Goal: Transaction & Acquisition: Purchase product/service

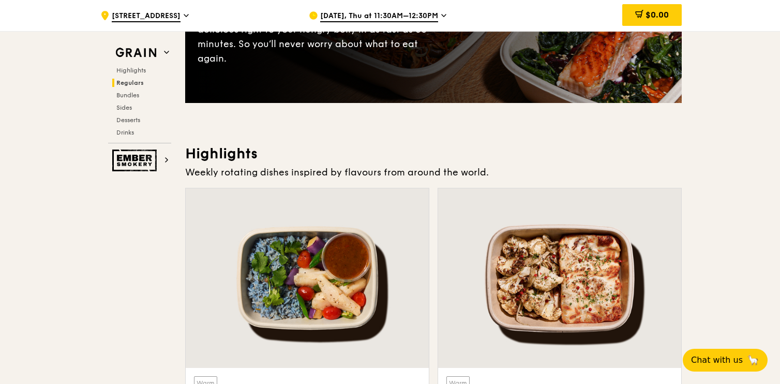
scroll to position [49, 0]
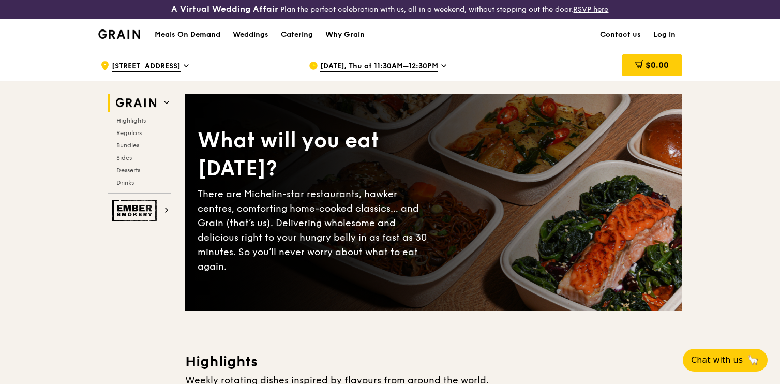
click at [400, 63] on span "[DATE], Thu at 11:30AM–12:30PM" at bounding box center [379, 66] width 118 height 11
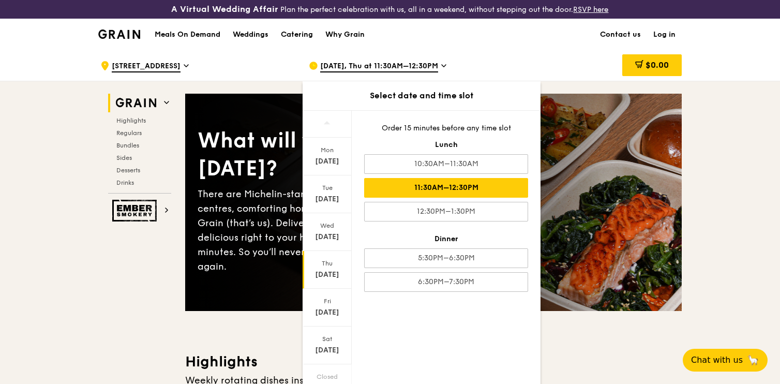
click at [332, 271] on div "[DATE]" at bounding box center [327, 274] width 46 height 10
click at [415, 191] on div "11:30AM–12:30PM" at bounding box center [446, 188] width 164 height 20
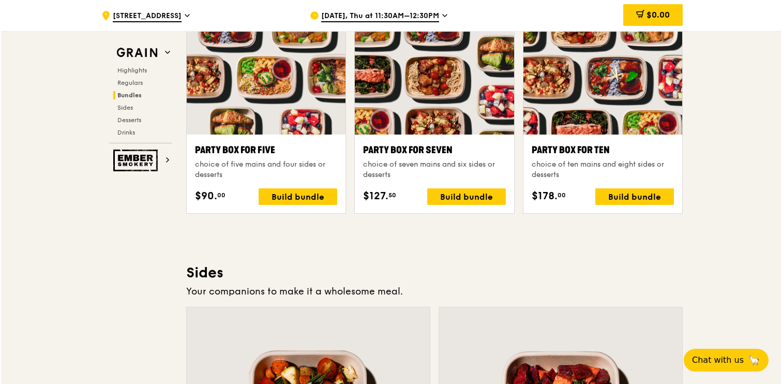
scroll to position [2118, 0]
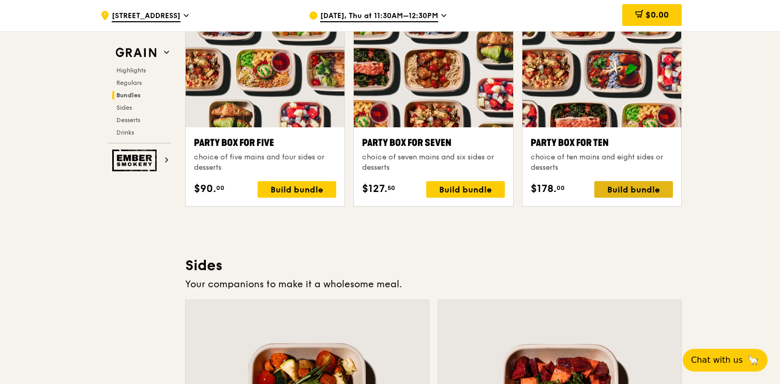
click at [627, 189] on div "Build bundle" at bounding box center [633, 189] width 79 height 17
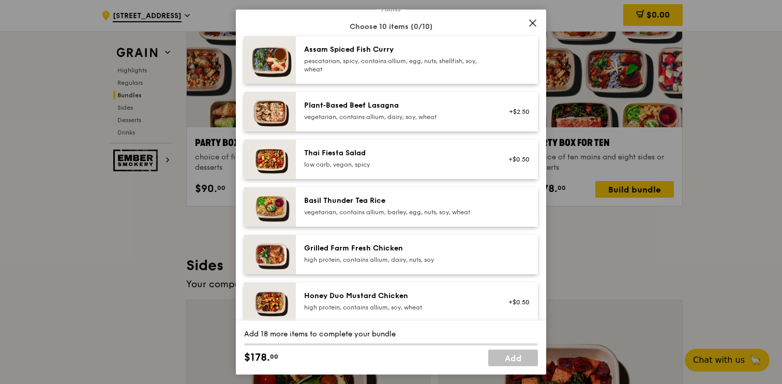
scroll to position [93, 0]
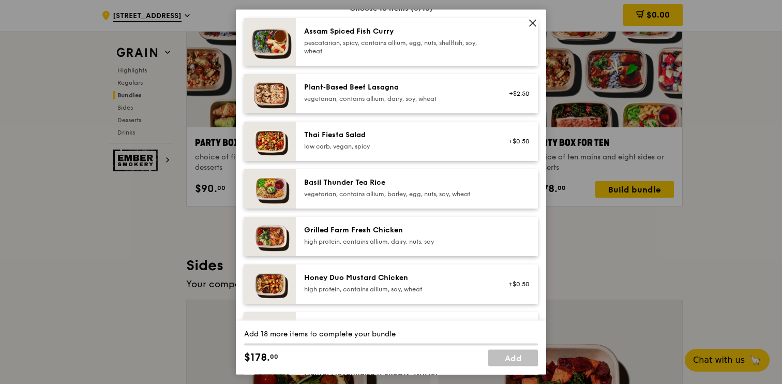
click at [398, 231] on div "Grilled Farm Fresh Chicken" at bounding box center [397, 230] width 186 height 10
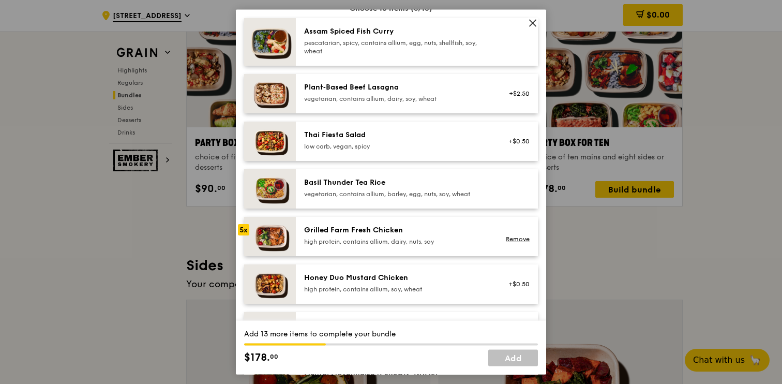
click at [398, 231] on div "Grilled Farm Fresh Chicken" at bounding box center [397, 230] width 186 height 10
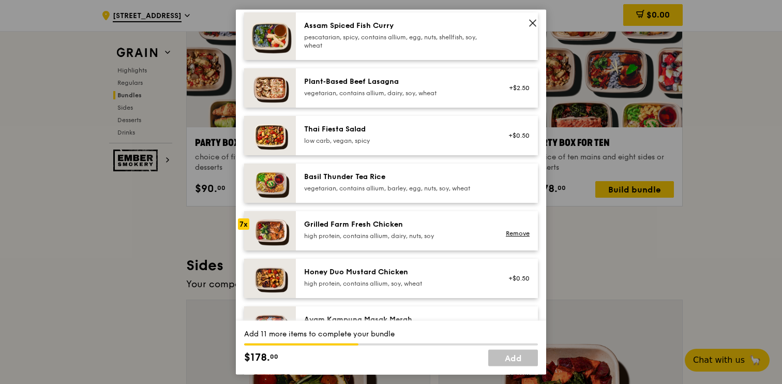
scroll to position [99, 0]
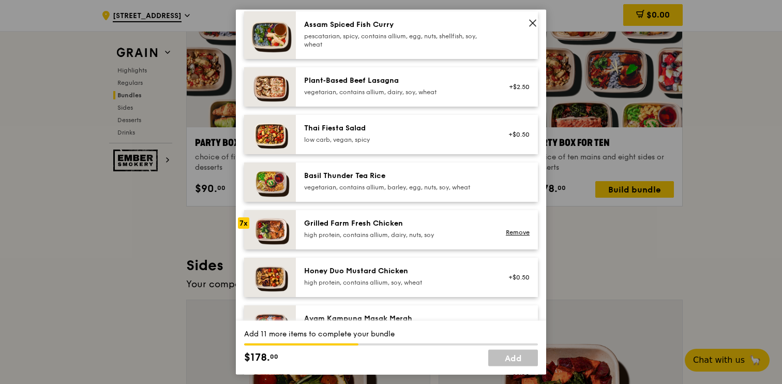
click at [382, 142] on div "low carb, vegan, spicy" at bounding box center [397, 139] width 186 height 8
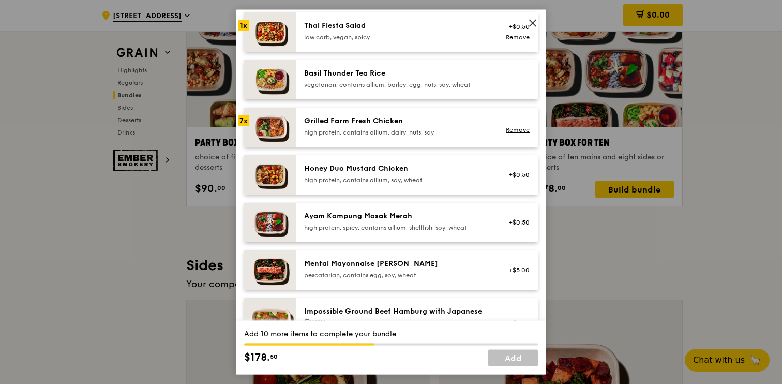
scroll to position [202, 0]
click at [353, 183] on div "high protein, contains allium, soy, wheat" at bounding box center [397, 179] width 186 height 8
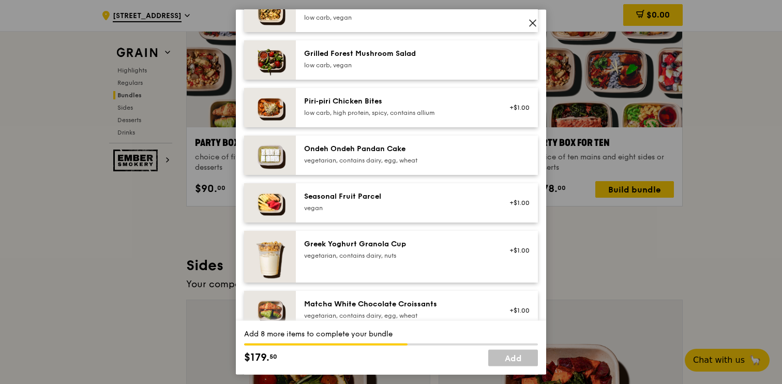
scroll to position [663, 0]
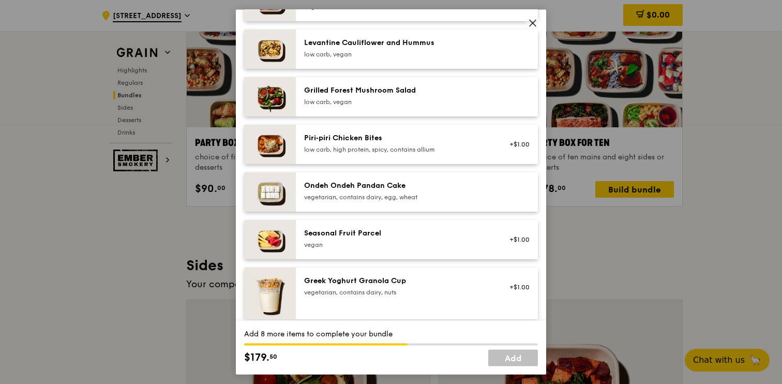
click at [397, 150] on div "low carb, high protein, spicy, contains allium" at bounding box center [397, 149] width 186 height 8
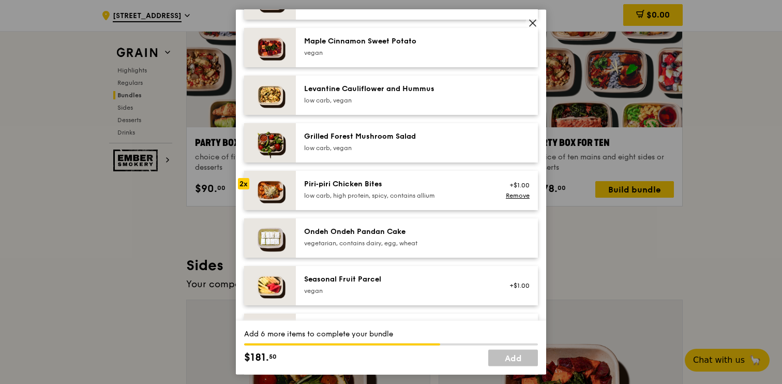
scroll to position [605, 0]
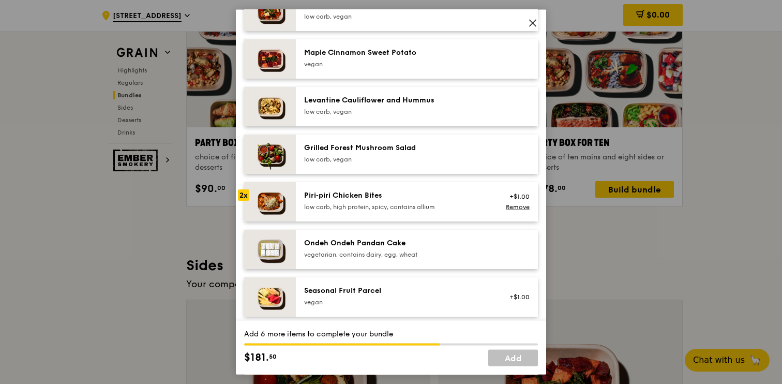
click at [407, 151] on div "Grilled Forest Mushroom Salad" at bounding box center [397, 148] width 186 height 10
click at [402, 112] on div "low carb, vegan" at bounding box center [397, 112] width 186 height 8
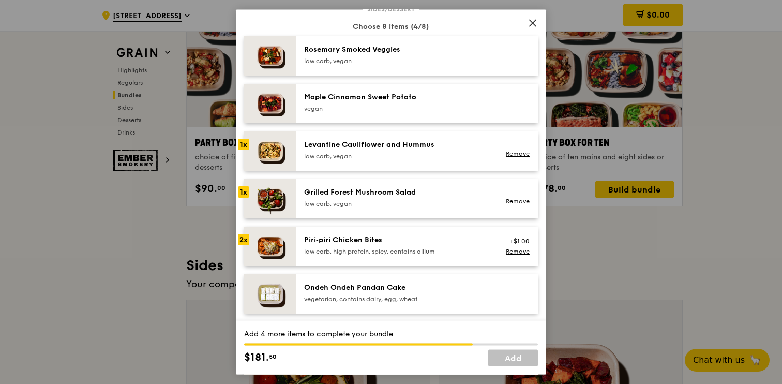
scroll to position [560, 0]
click at [403, 100] on div "Maple Cinnamon Sweet Potato" at bounding box center [397, 98] width 186 height 10
click at [388, 62] on div "low carb, vegan" at bounding box center [397, 62] width 186 height 8
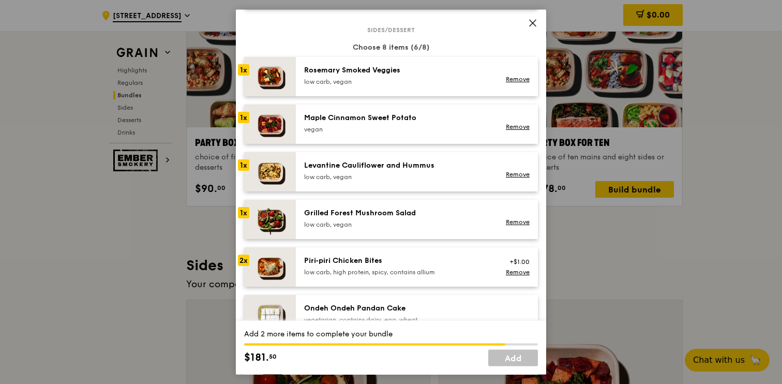
scroll to position [538, 0]
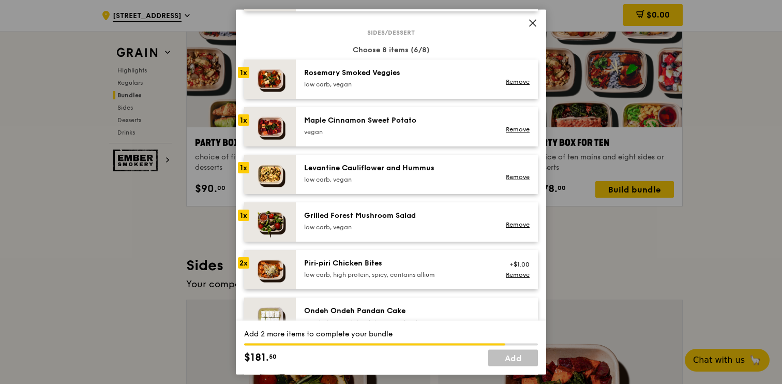
click at [418, 92] on div "[PERSON_NAME] Smoked Veggies low carb, vegan Remove" at bounding box center [417, 78] width 242 height 39
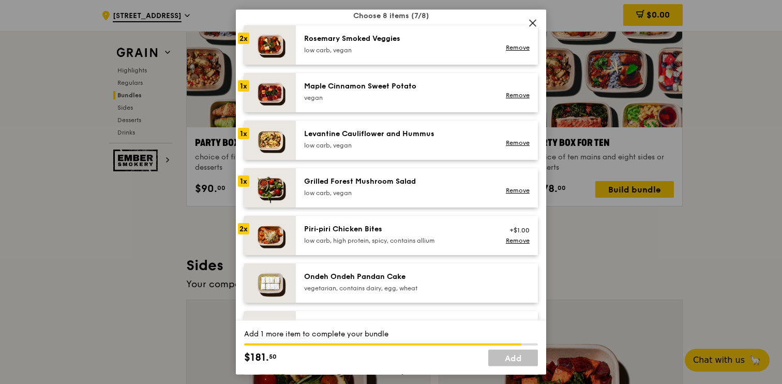
scroll to position [571, 0]
click at [470, 276] on div "Ondeh Ondeh Pandan Cake" at bounding box center [397, 277] width 186 height 10
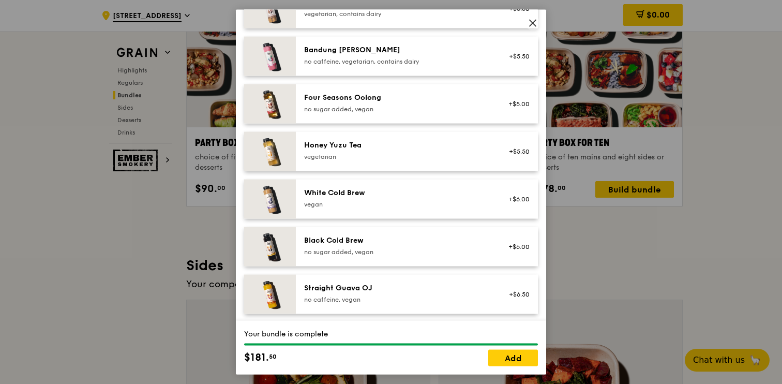
scroll to position [1233, 0]
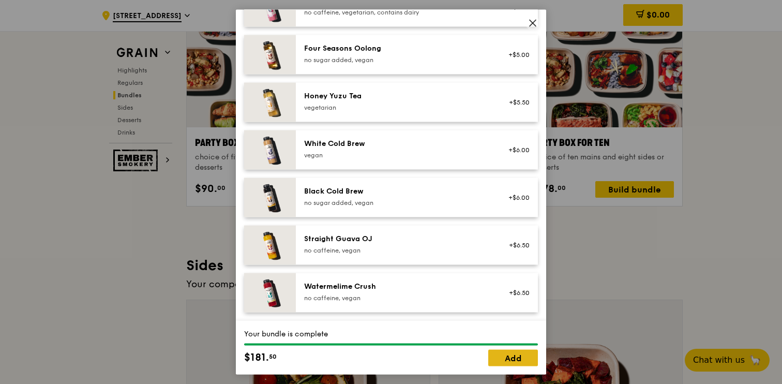
click at [496, 353] on link "Add" at bounding box center [513, 357] width 50 height 17
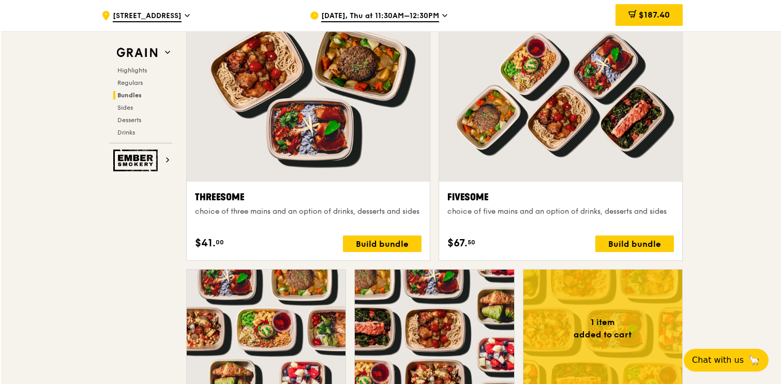
scroll to position [1850, 0]
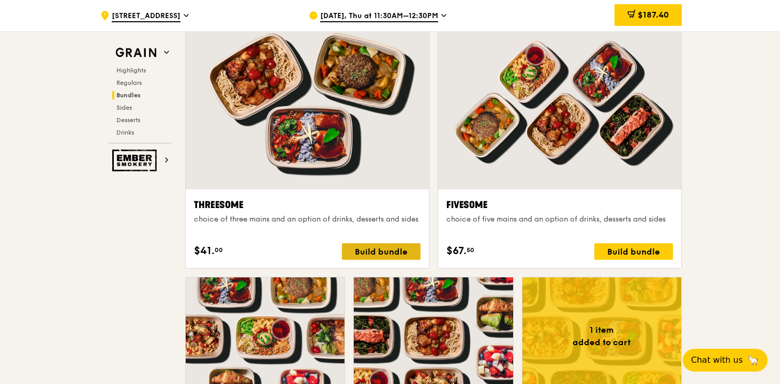
click at [374, 252] on div "Build bundle" at bounding box center [381, 251] width 79 height 17
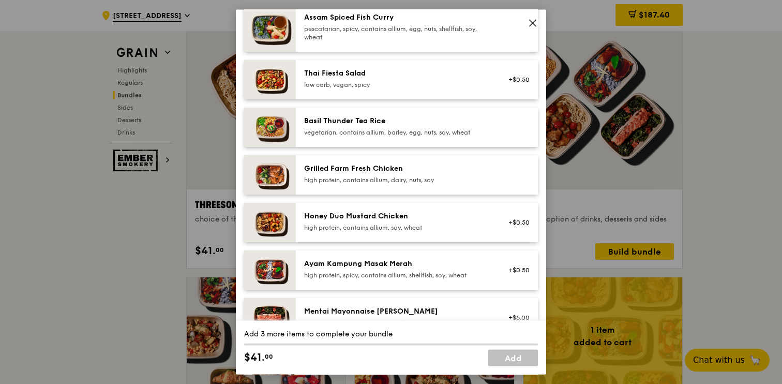
scroll to position [155, 0]
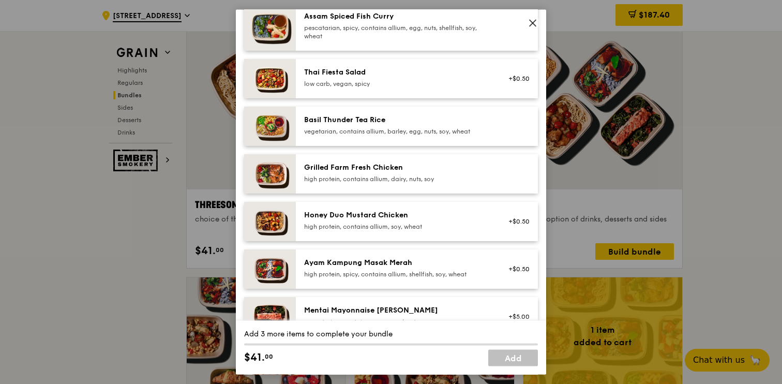
click at [381, 221] on div "Honey Duo Mustard Chicken high protein, contains allium, soy, wheat" at bounding box center [397, 220] width 186 height 21
click at [395, 221] on div "Honey Duo Mustard Chicken high protein, contains allium, soy, wheat" at bounding box center [397, 220] width 186 height 21
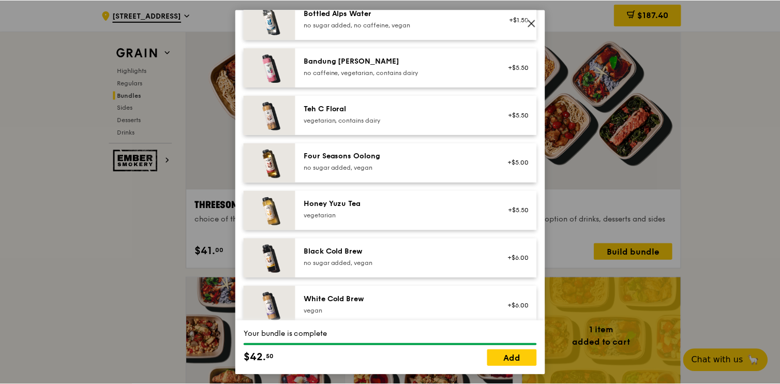
scroll to position [1233, 0]
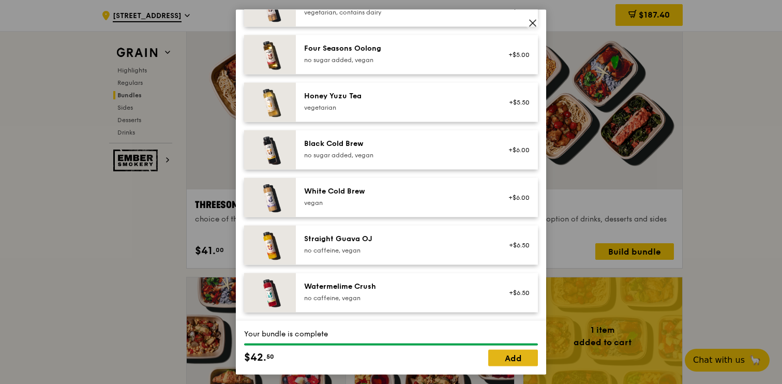
click at [513, 356] on link "Add" at bounding box center [513, 357] width 50 height 17
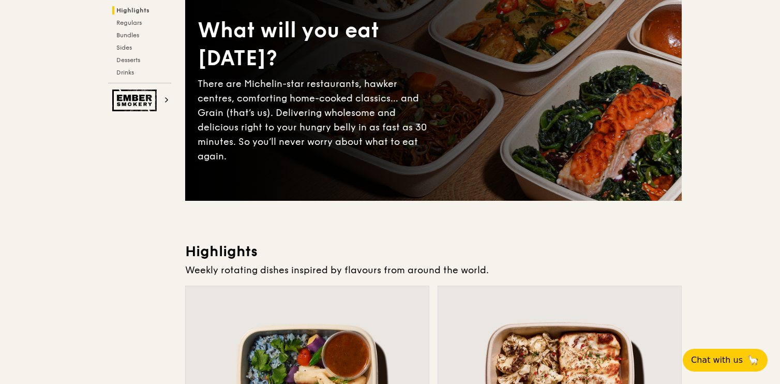
scroll to position [0, 0]
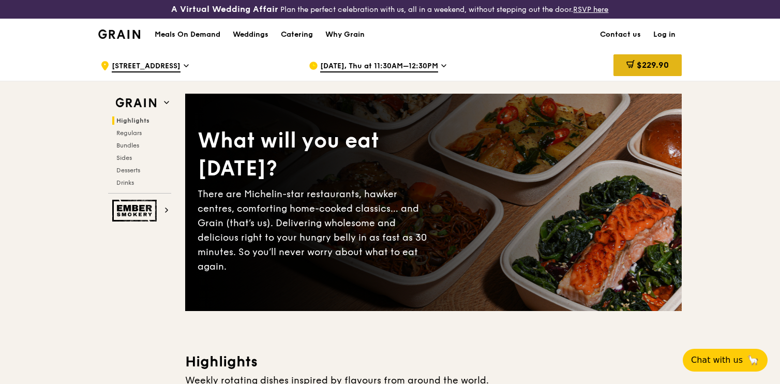
click at [655, 59] on div "$229.90" at bounding box center [647, 65] width 68 height 22
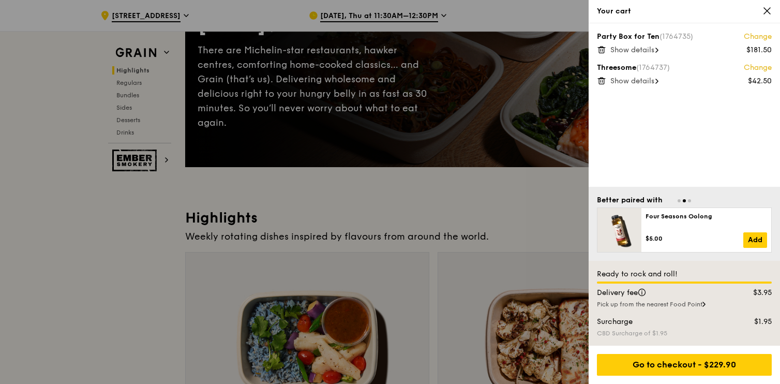
scroll to position [149, 0]
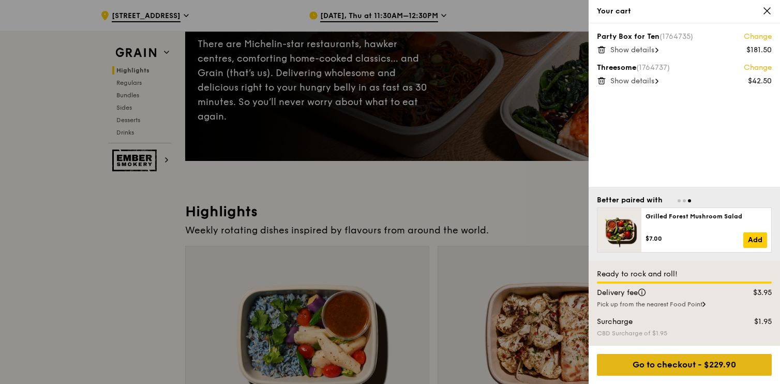
click at [698, 369] on div "Go to checkout - $229.90" at bounding box center [684, 365] width 175 height 22
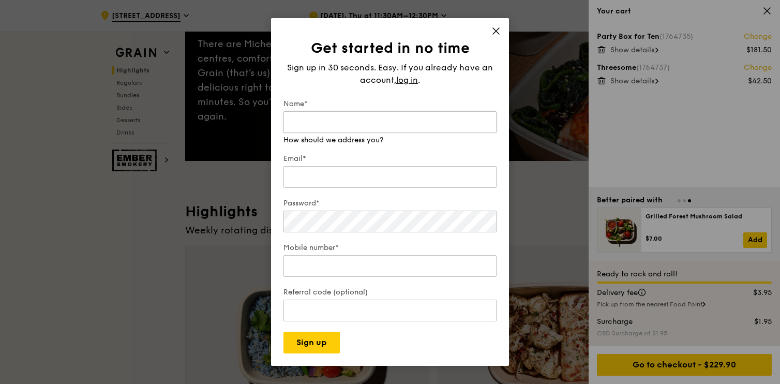
click at [460, 115] on input "Name*" at bounding box center [389, 122] width 213 height 22
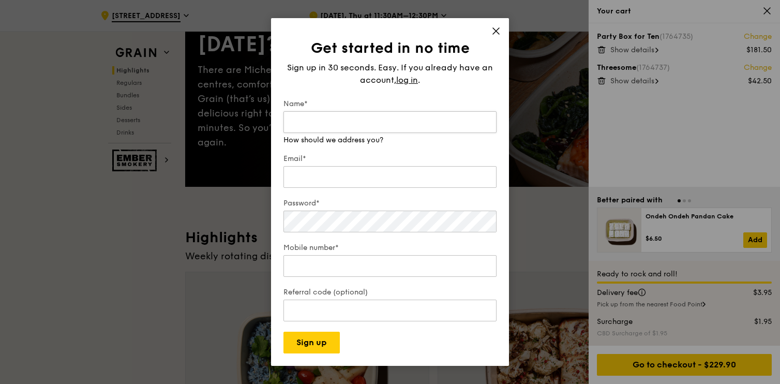
scroll to position [120, 0]
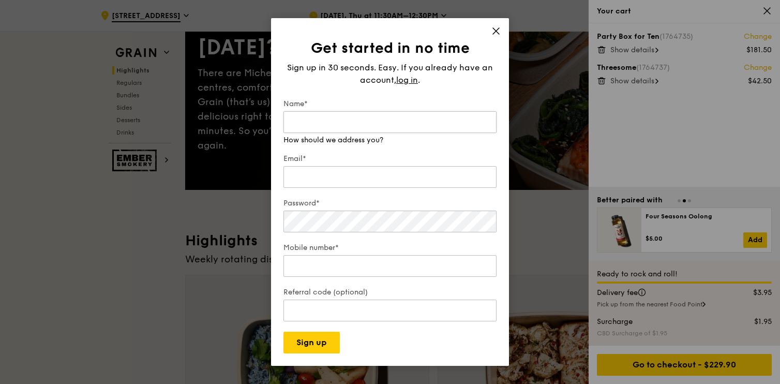
click at [400, 116] on input "Name*" at bounding box center [389, 122] width 213 height 22
type input "[PERSON_NAME]"
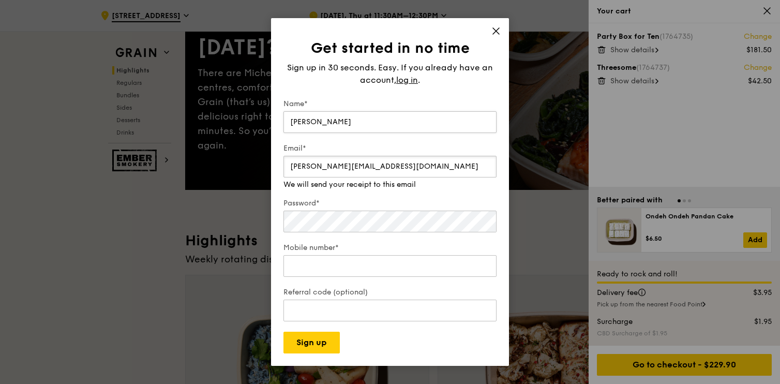
type input "[PERSON_NAME][EMAIL_ADDRESS][DOMAIN_NAME]"
type input "97323251"
click at [301, 314] on div "Referral code (optional)" at bounding box center [389, 305] width 213 height 36
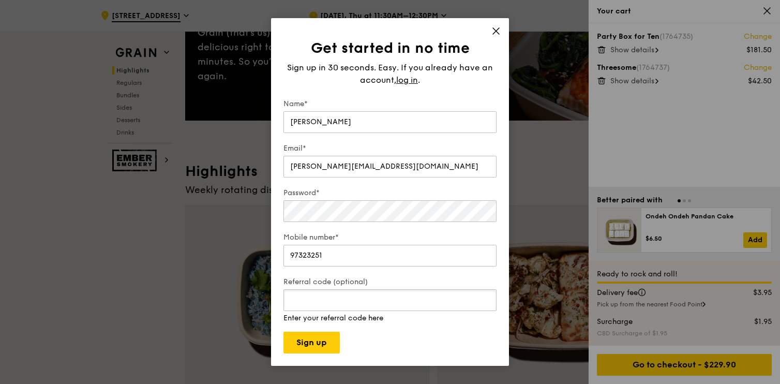
scroll to position [192, 0]
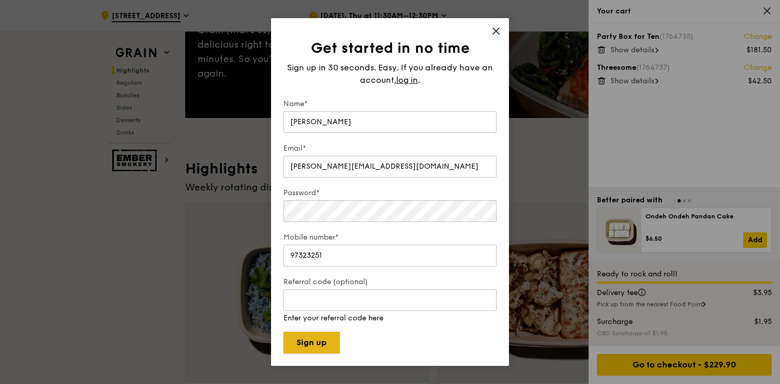
click at [303, 336] on button "Sign up" at bounding box center [311, 342] width 56 height 22
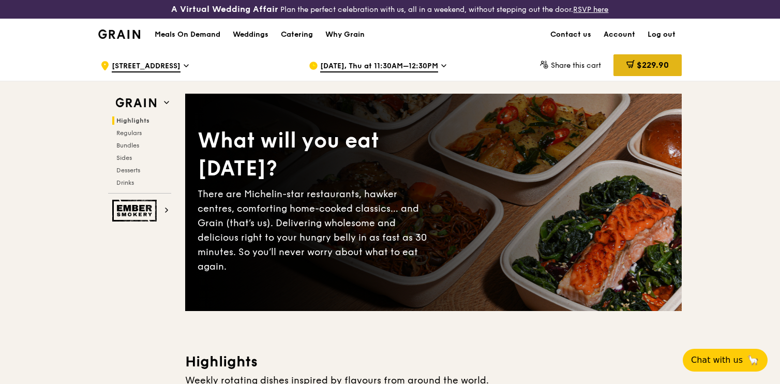
click at [627, 70] on span at bounding box center [630, 65] width 8 height 11
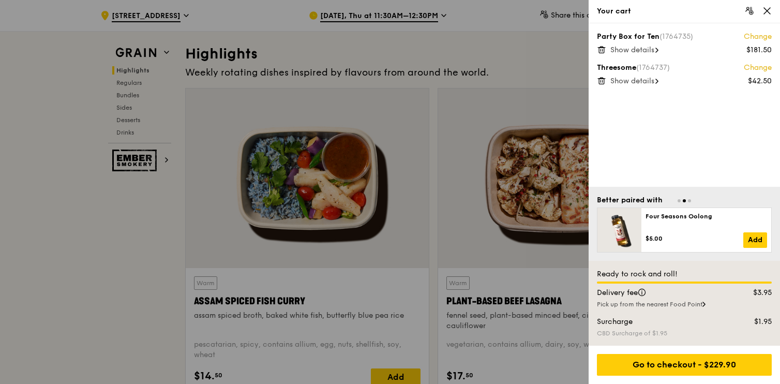
scroll to position [348, 0]
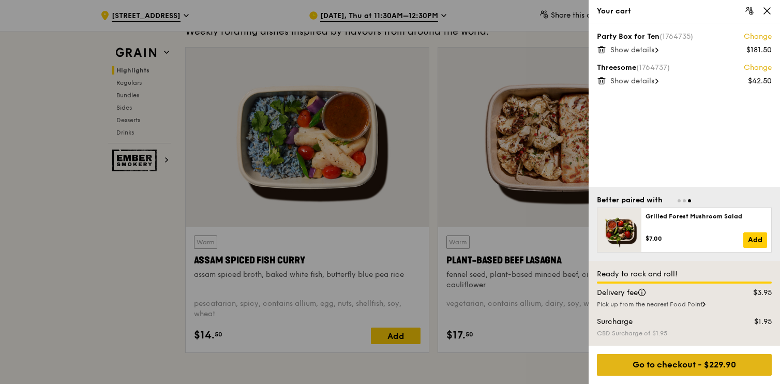
click at [703, 359] on div "Go to checkout - $229.90" at bounding box center [684, 365] width 175 height 22
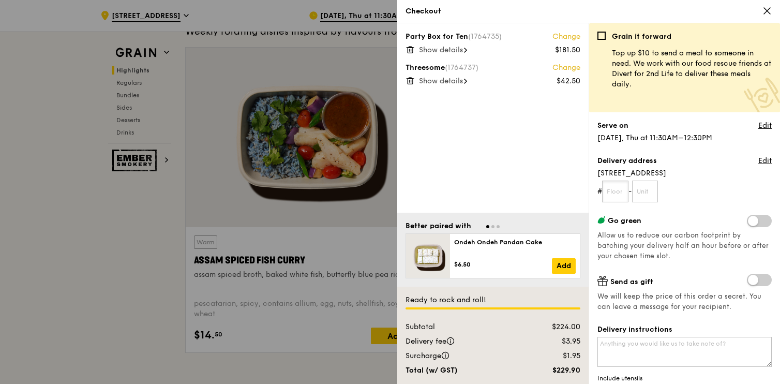
click at [623, 190] on input "text" at bounding box center [615, 191] width 26 height 22
type input "40"
type input "00"
click at [619, 187] on input "40" at bounding box center [615, 191] width 26 height 22
type input "4"
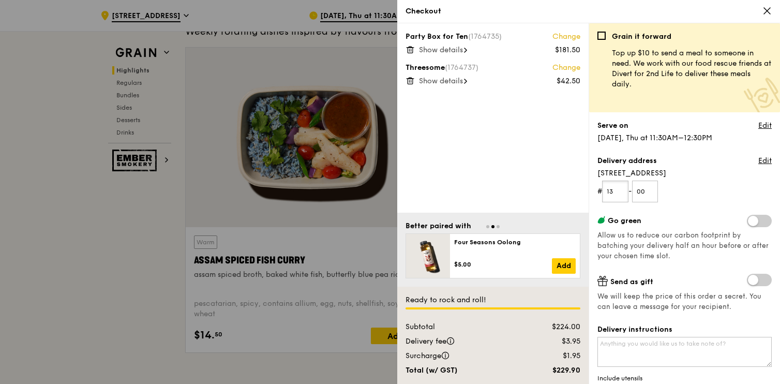
type input "13"
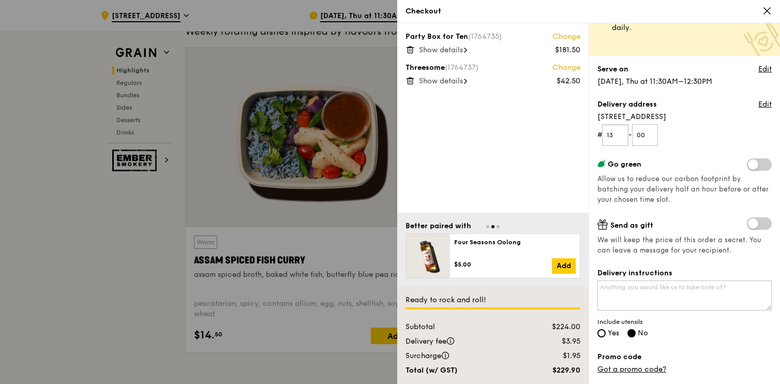
scroll to position [63, 0]
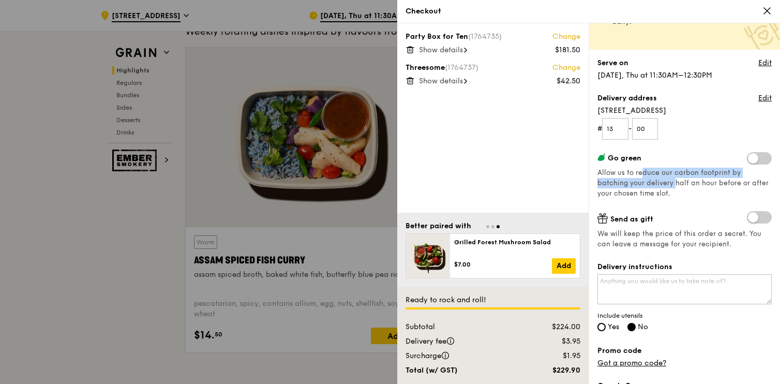
drag, startPoint x: 673, startPoint y: 180, endPoint x: 641, endPoint y: 172, distance: 32.5
click at [641, 172] on span "Allow us to reduce our carbon footprint by batching your delivery half an hour …" at bounding box center [682, 183] width 171 height 29
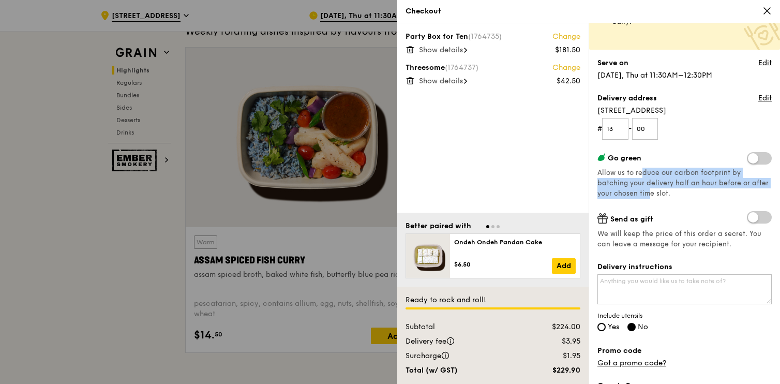
drag, startPoint x: 641, startPoint y: 172, endPoint x: 646, endPoint y: 191, distance: 19.3
click at [646, 191] on span "Allow us to reduce our carbon footprint by batching your delivery half an hour …" at bounding box center [682, 183] width 171 height 29
drag, startPoint x: 638, startPoint y: 171, endPoint x: 649, endPoint y: 194, distance: 26.1
click at [649, 194] on span "Allow us to reduce our carbon footprint by batching your delivery half an hour …" at bounding box center [682, 183] width 171 height 29
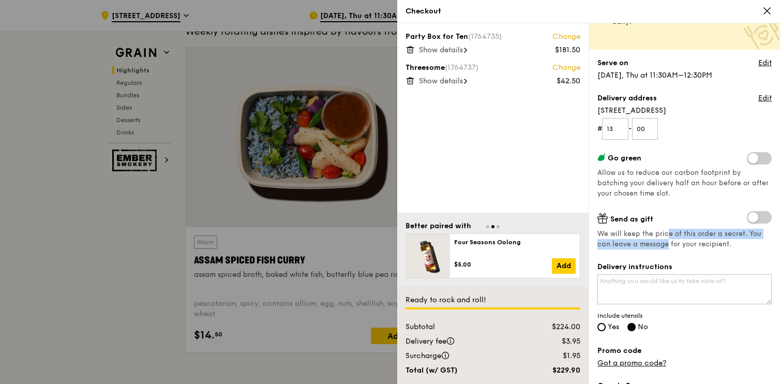
click at [667, 240] on span "We will keep the price of this order a secret. You can leave a message for your…" at bounding box center [684, 239] width 174 height 21
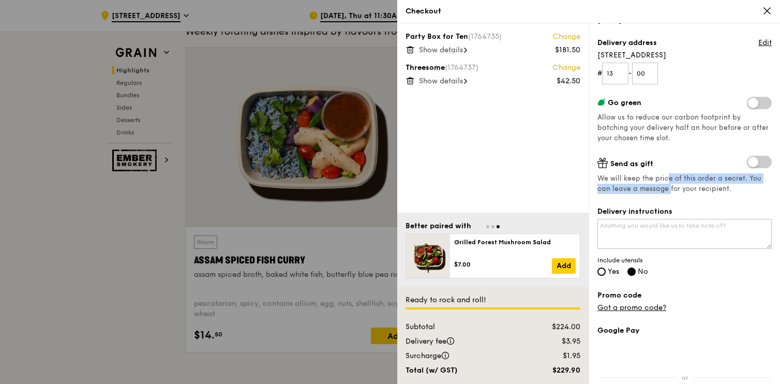
scroll to position [122, 0]
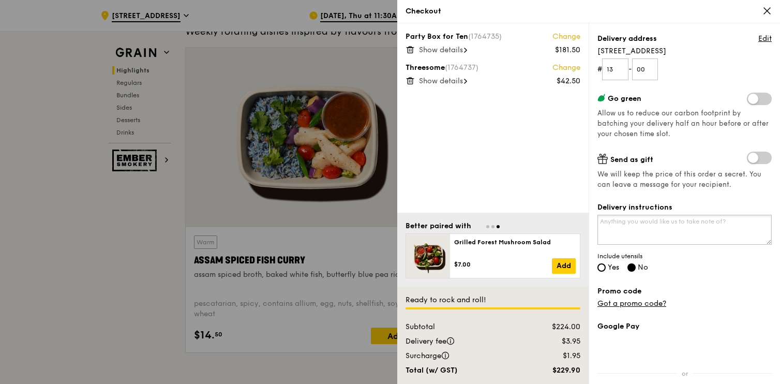
click at [671, 230] on textarea "Delivery instructions" at bounding box center [684, 230] width 174 height 30
type textarea "Level"
type textarea "T"
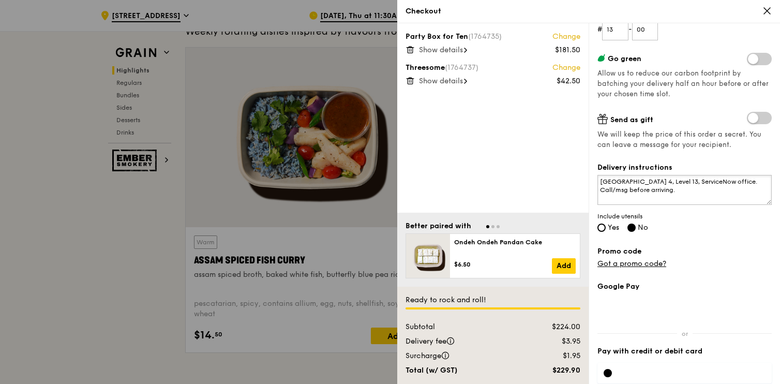
scroll to position [173, 0]
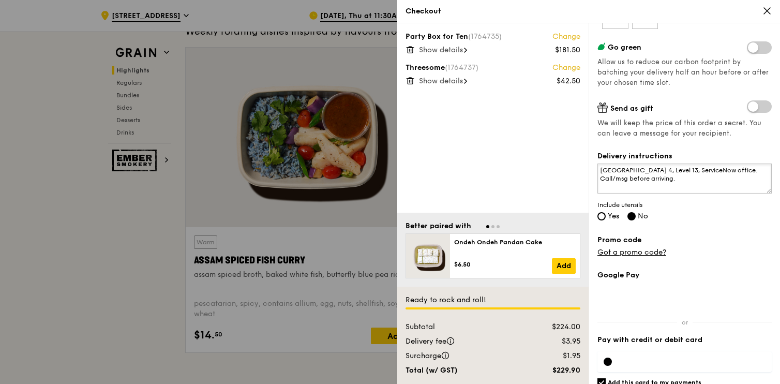
type textarea "Suntec Tower 4, Level 13, ServiceNow office. Call/msg before arriving."
click at [613, 218] on span "Yes" at bounding box center [613, 215] width 11 height 9
click at [605, 218] on input "Yes" at bounding box center [601, 216] width 8 height 8
radio input "true"
radio input "false"
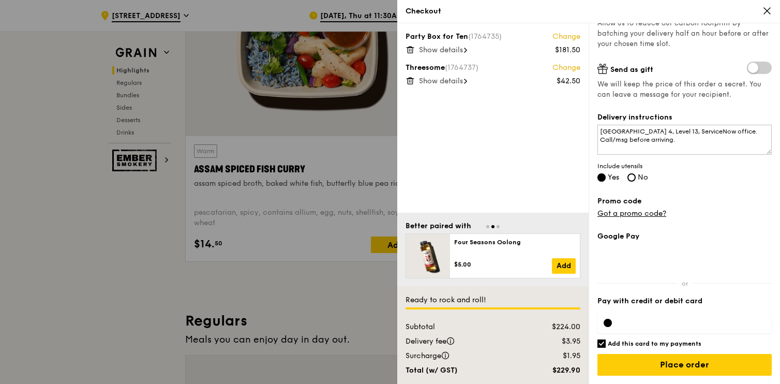
scroll to position [443, 0]
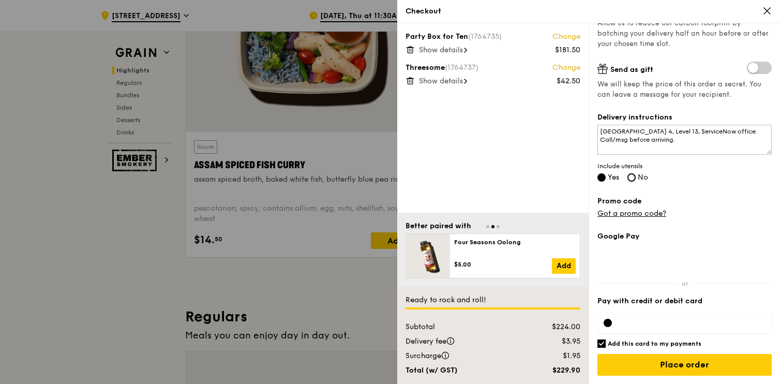
click at [609, 321] on div at bounding box center [607, 322] width 8 height 8
click at [599, 344] on input "Add this card to my payments" at bounding box center [601, 343] width 8 height 8
checkbox input "false"
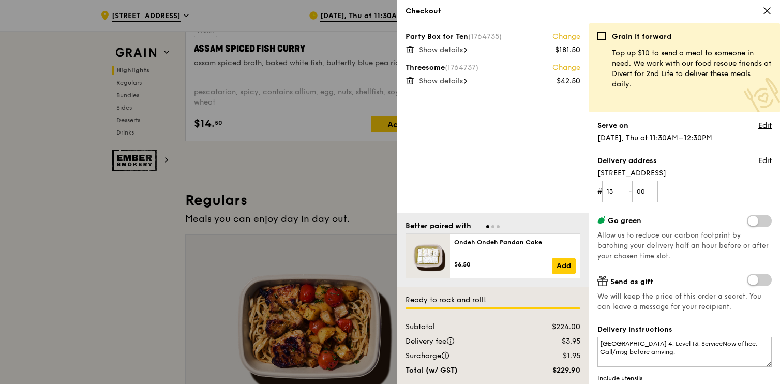
scroll to position [212, 0]
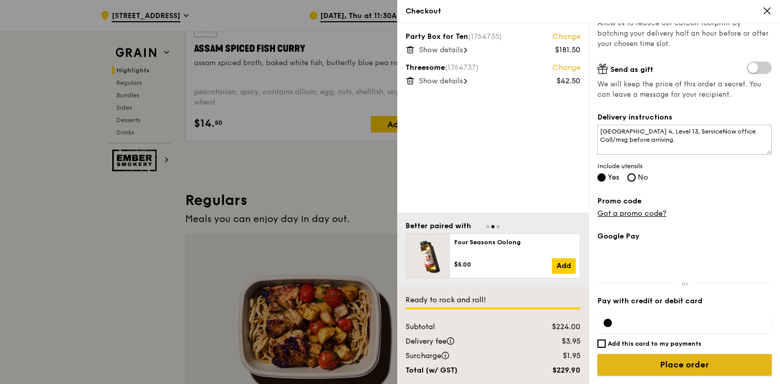
click at [647, 363] on input "Place order" at bounding box center [684, 365] width 174 height 22
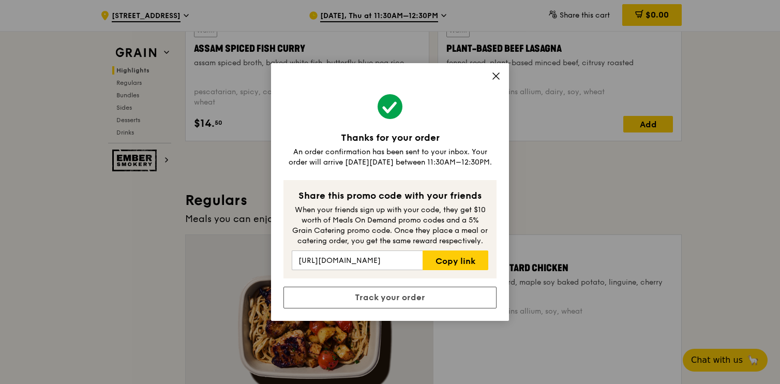
click at [498, 77] on icon at bounding box center [495, 75] width 9 height 9
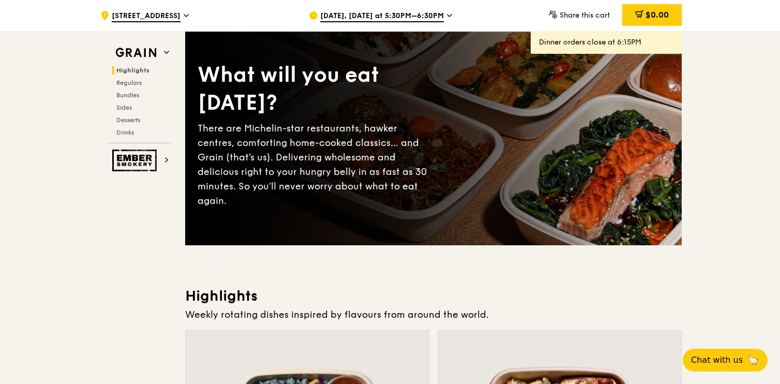
scroll to position [0, 0]
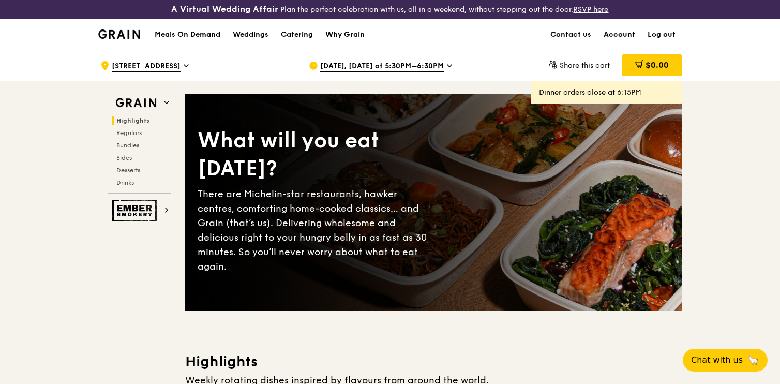
click at [617, 32] on link "Account" at bounding box center [619, 34] width 44 height 31
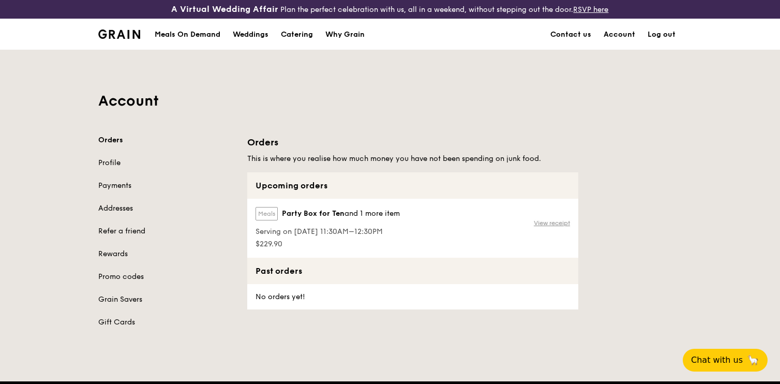
click at [535, 222] on link "View receipt" at bounding box center [552, 223] width 36 height 8
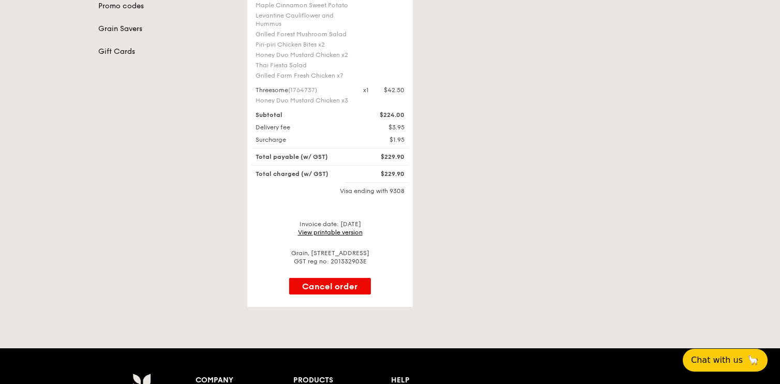
scroll to position [269, 0]
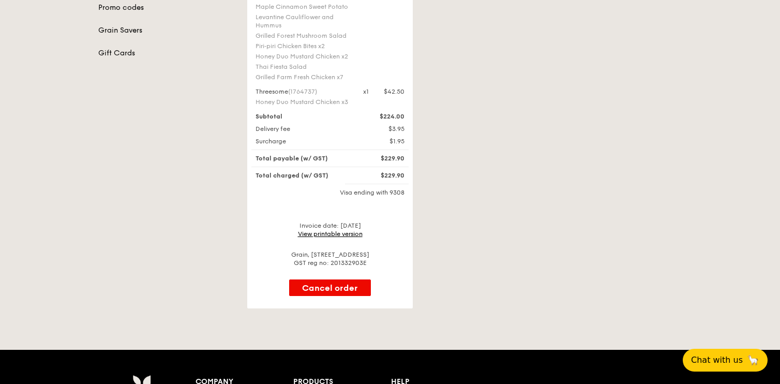
click at [338, 230] on link "View printable version" at bounding box center [330, 233] width 65 height 7
